Goal: Information Seeking & Learning: Learn about a topic

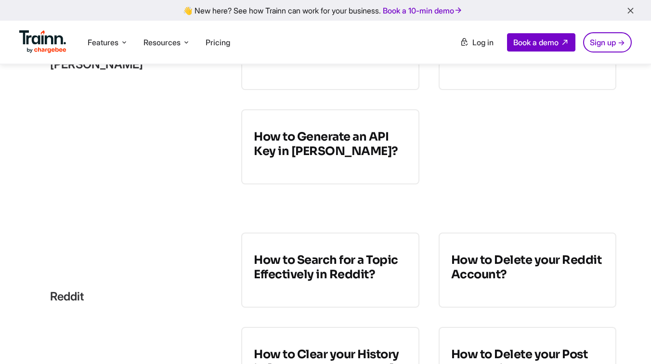
scroll to position [276, 0]
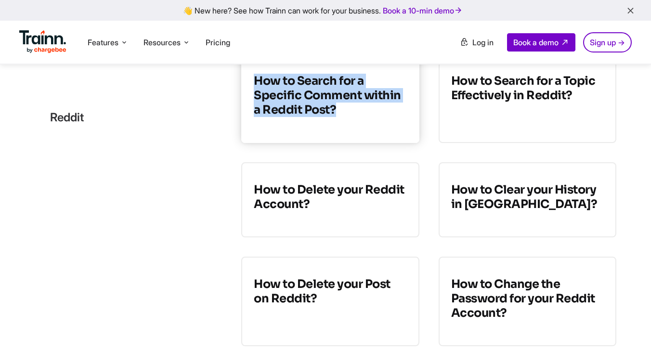
scroll to position [237, 0]
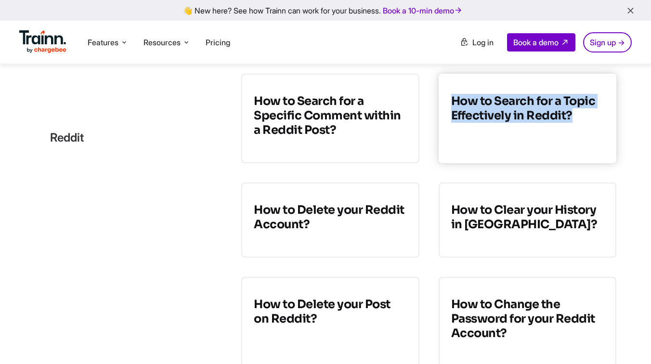
drag, startPoint x: 429, startPoint y: 73, endPoint x: 583, endPoint y: 128, distance: 163.6
copy h3 "How to Search for a Topic Effectively in Reddit?"
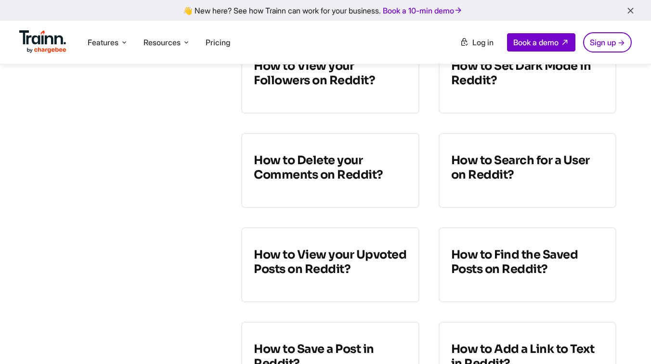
scroll to position [585, 0]
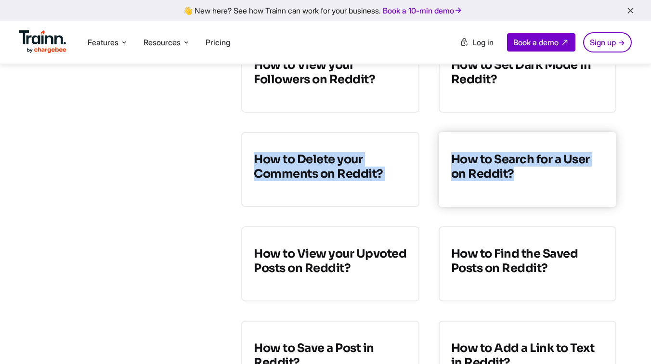
drag, startPoint x: 435, startPoint y: 123, endPoint x: 527, endPoint y: 194, distance: 115.7
click at [527, 194] on div "How to Search for a Specific Comment within a Reddit Post? How to Search for a …" at bounding box center [428, 343] width 375 height 1237
click at [640, 129] on div "reddit How to Search for a Specific Comment within a Reddit Post? How to Search…" at bounding box center [325, 343] width 651 height 1237
drag, startPoint x: 442, startPoint y: 124, endPoint x: 492, endPoint y: 177, distance: 73.3
click at [493, 177] on div "How to Search for a Specific Comment within a Reddit Post? How to Search for a …" at bounding box center [428, 343] width 375 height 1237
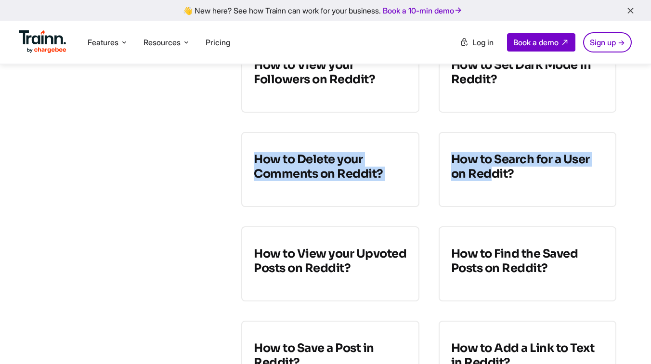
click at [430, 170] on div "How to Search for a Specific Comment within a Reddit Post? How to Search for a …" at bounding box center [428, 343] width 375 height 1237
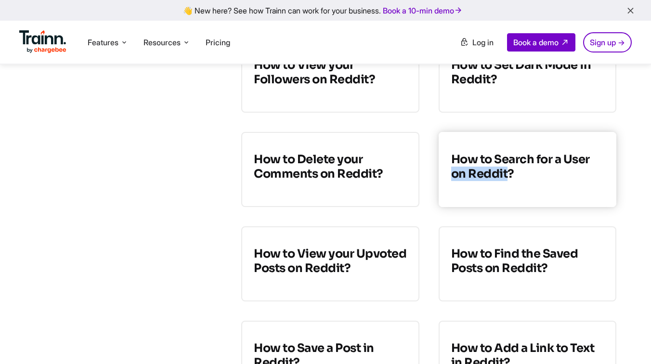
drag, startPoint x: 430, startPoint y: 170, endPoint x: 498, endPoint y: 174, distance: 68.0
click at [498, 174] on div "How to Search for a Specific Comment within a Reddit Post? How to Search for a …" at bounding box center [428, 343] width 375 height 1237
click at [436, 222] on div "How to Search for a Specific Comment within a Reddit Post? How to Search for a …" at bounding box center [428, 343] width 375 height 1237
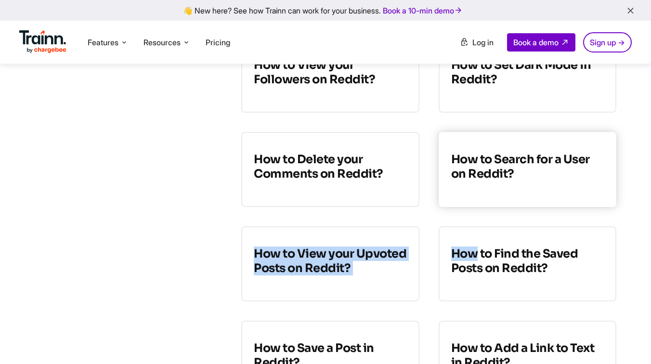
drag, startPoint x: 435, startPoint y: 222, endPoint x: 439, endPoint y: 197, distance: 25.8
click at [439, 197] on div "How to Search for a Specific Comment within a Reddit Post? How to Search for a …" at bounding box center [428, 343] width 375 height 1237
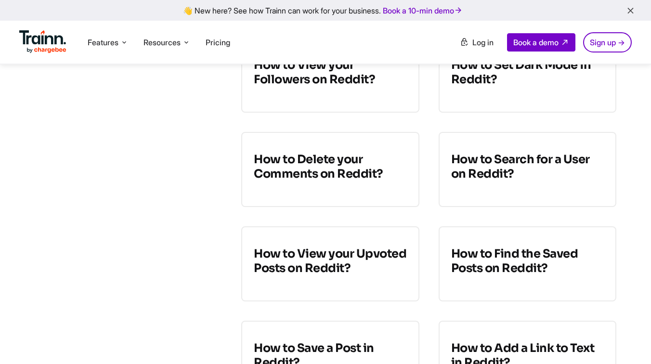
click at [429, 205] on div "How to Search for a Specific Comment within a Reddit Post? How to Search for a …" at bounding box center [428, 343] width 375 height 1237
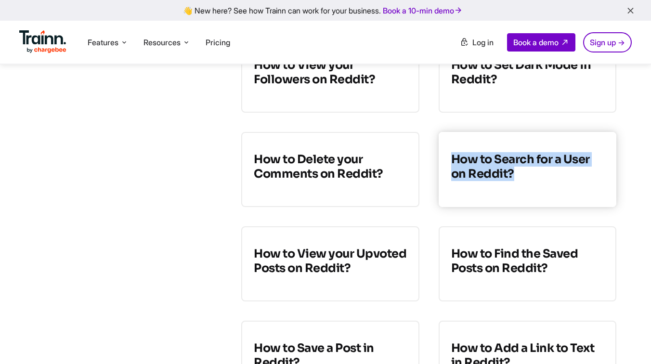
drag, startPoint x: 429, startPoint y: 214, endPoint x: 452, endPoint y: 193, distance: 31.4
click at [452, 193] on div "How to Search for a Specific Comment within a Reddit Post? How to Search for a …" at bounding box center [428, 343] width 375 height 1237
copy div "How to Search for a User on Reddit?"
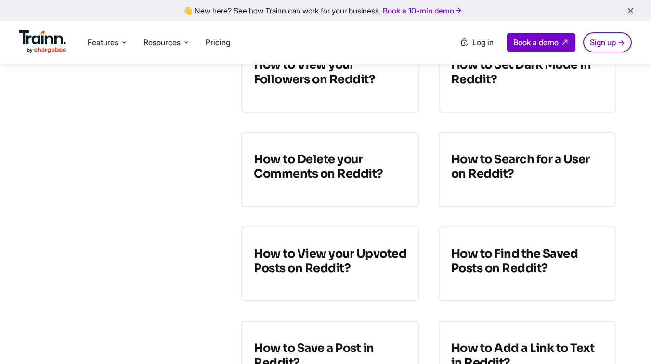
click at [438, 225] on div "How to Search for a Specific Comment within a Reddit Post? How to Search for a …" at bounding box center [428, 343] width 375 height 1237
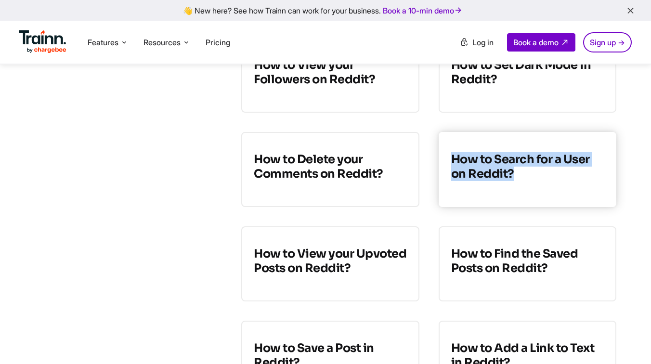
drag, startPoint x: 433, startPoint y: 124, endPoint x: 515, endPoint y: 178, distance: 98.1
click at [515, 178] on div "How to Search for a Specific Comment within a Reddit Post? How to Search for a …" at bounding box center [428, 343] width 375 height 1237
copy h3 "How to Search for a User on Reddit?"
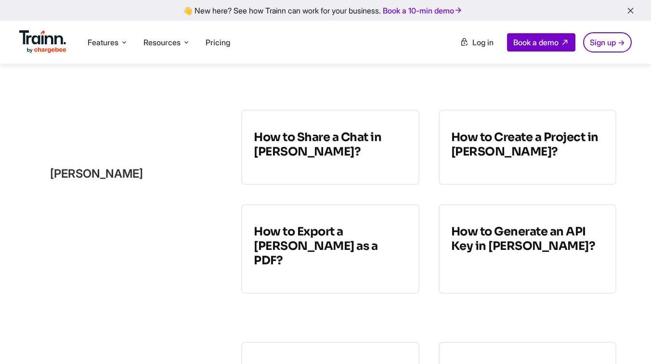
scroll to position [1485, 0]
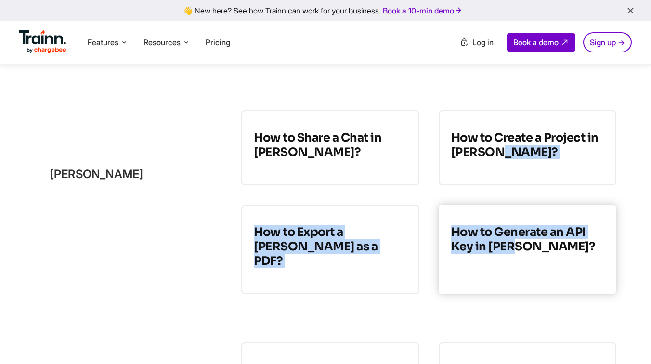
drag, startPoint x: 447, startPoint y: 201, endPoint x: 517, endPoint y: 259, distance: 91.7
click at [517, 259] on div "How to Share a Chat in Claude? How to Create a Project in Claude? How to Export…" at bounding box center [428, 202] width 375 height 184
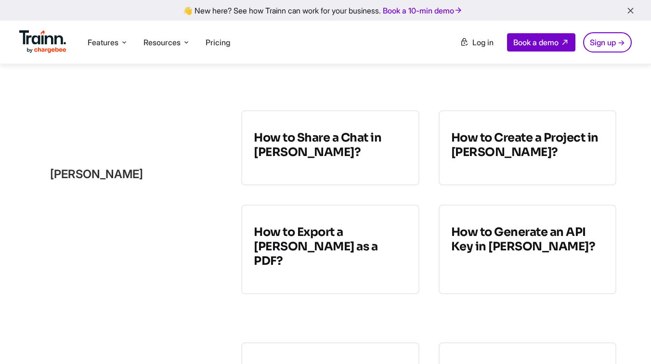
drag, startPoint x: 457, startPoint y: 201, endPoint x: 429, endPoint y: 207, distance: 29.1
click at [429, 207] on div "How to Share a Chat in Claude? How to Create a Project in Claude? How to Export…" at bounding box center [428, 202] width 375 height 184
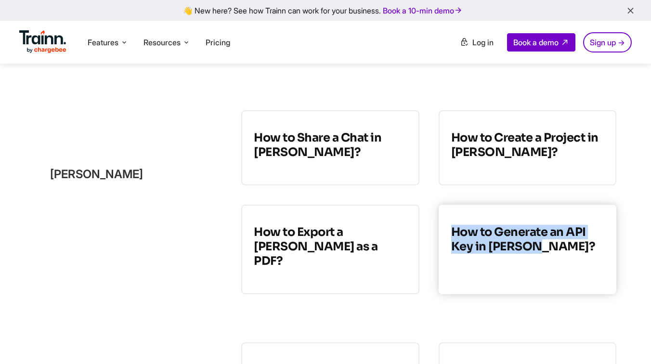
drag, startPoint x: 431, startPoint y: 203, endPoint x: 562, endPoint y: 260, distance: 142.6
click at [562, 260] on div "How to Share a Chat in Claude? How to Create a Project in Claude? How to Export…" at bounding box center [428, 202] width 375 height 184
copy h3 "How to Generate an API Key in [PERSON_NAME]?"
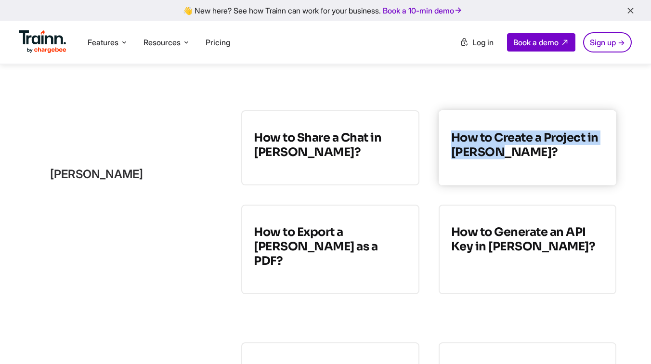
drag, startPoint x: 454, startPoint y: 95, endPoint x: 511, endPoint y: 170, distance: 93.6
copy h3 "How to Create a Project in [PERSON_NAME]?"
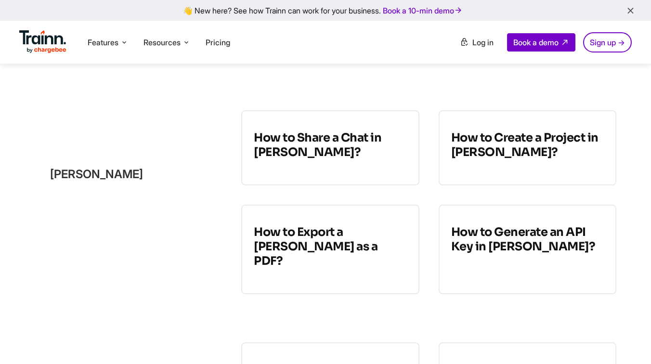
click at [205, 209] on div "[PERSON_NAME]" at bounding box center [128, 174] width 187 height 128
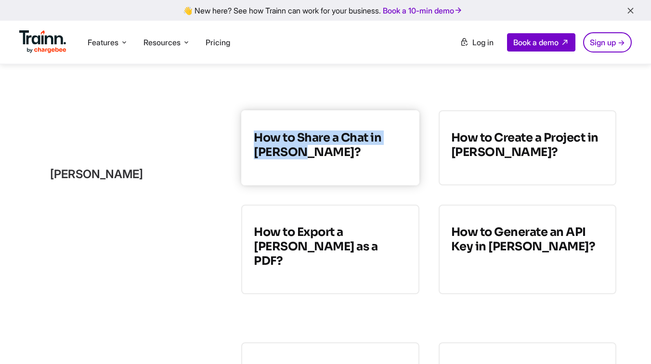
drag, startPoint x: 261, startPoint y: 90, endPoint x: 339, endPoint y: 181, distance: 119.6
copy h3 "How to Share a Chat in Claude?"
